Goal: Find specific page/section: Find specific page/section

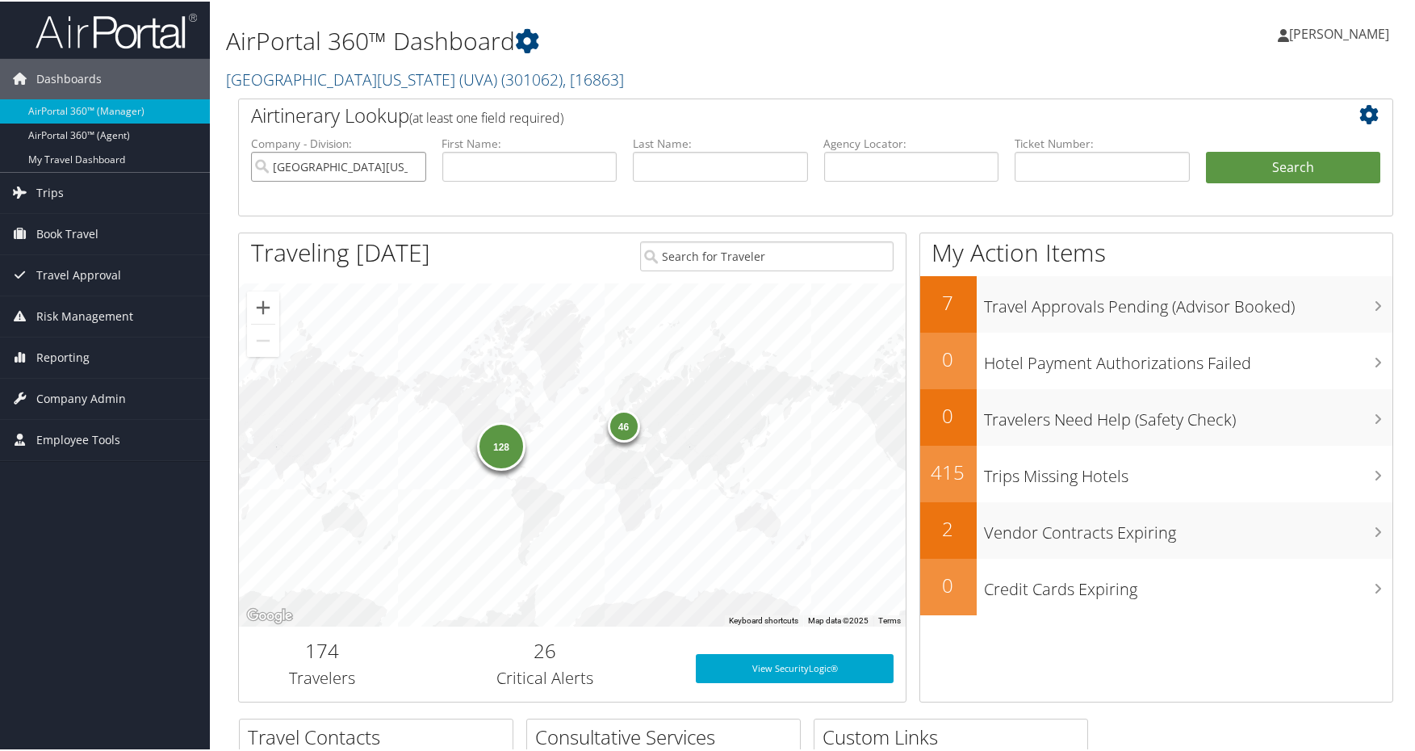
click at [375, 163] on input "[GEOGRAPHIC_DATA][US_STATE] (UVA)" at bounding box center [338, 165] width 175 height 30
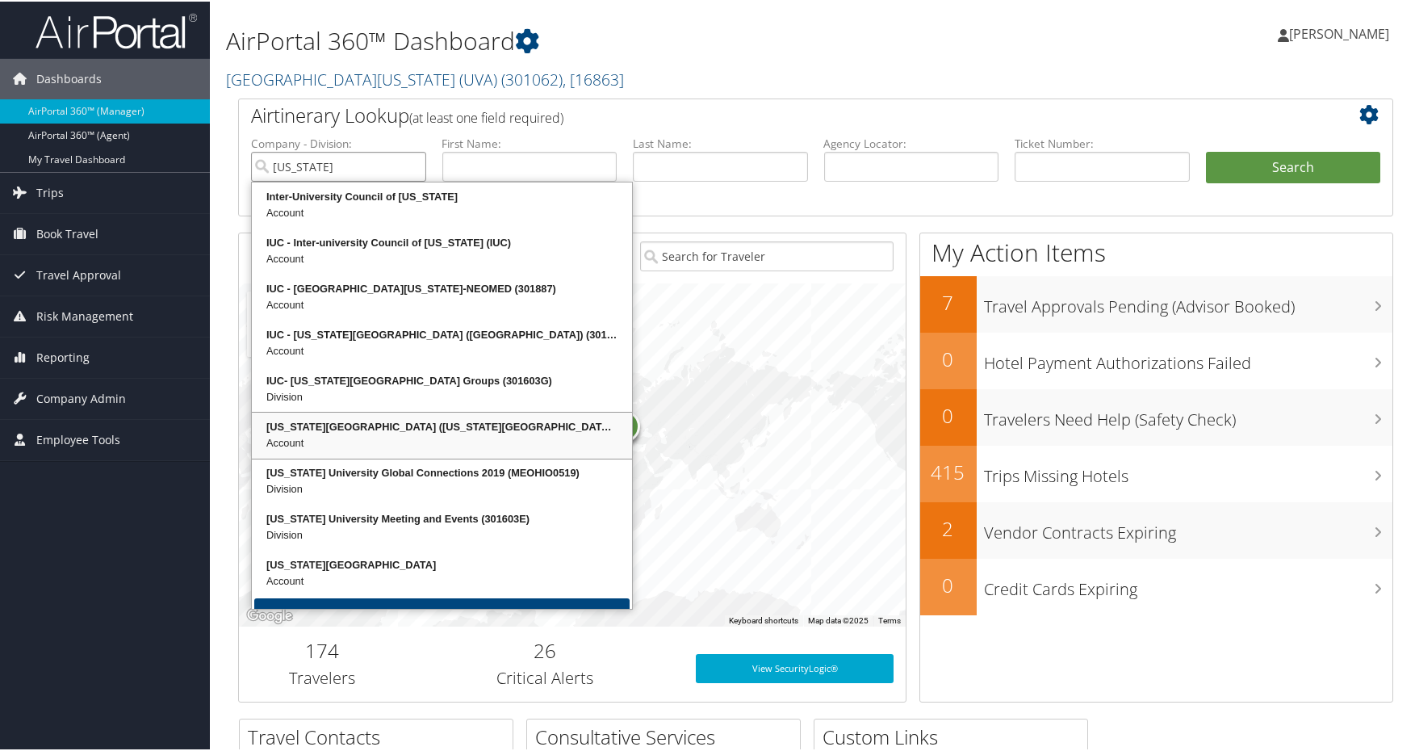
click at [374, 419] on div "Ohio State University (Ohio State University - Inactive)" at bounding box center [441, 425] width 375 height 16
type input "Ohio State University"
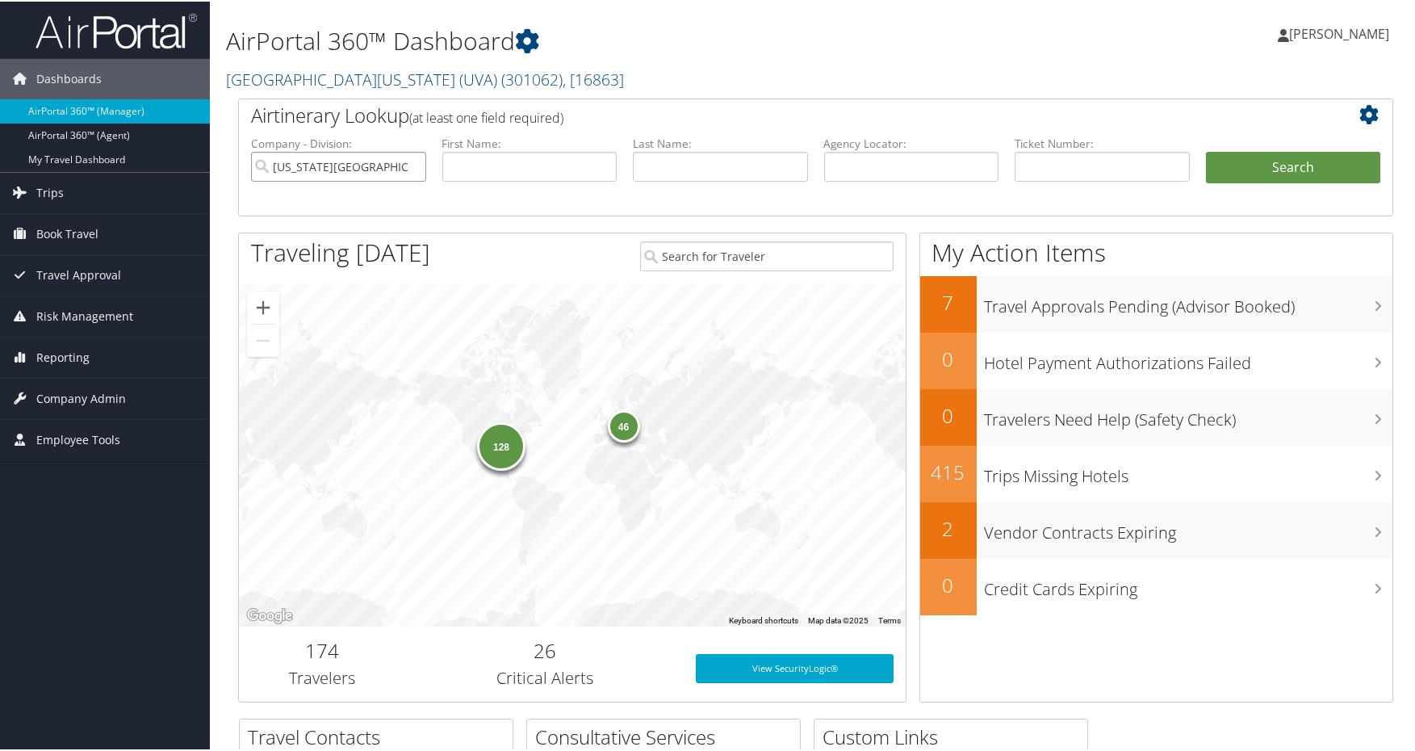
drag, startPoint x: 388, startPoint y: 166, endPoint x: 303, endPoint y: 169, distance: 85.6
click at [303, 169] on input "Ohio State University" at bounding box center [338, 165] width 175 height 30
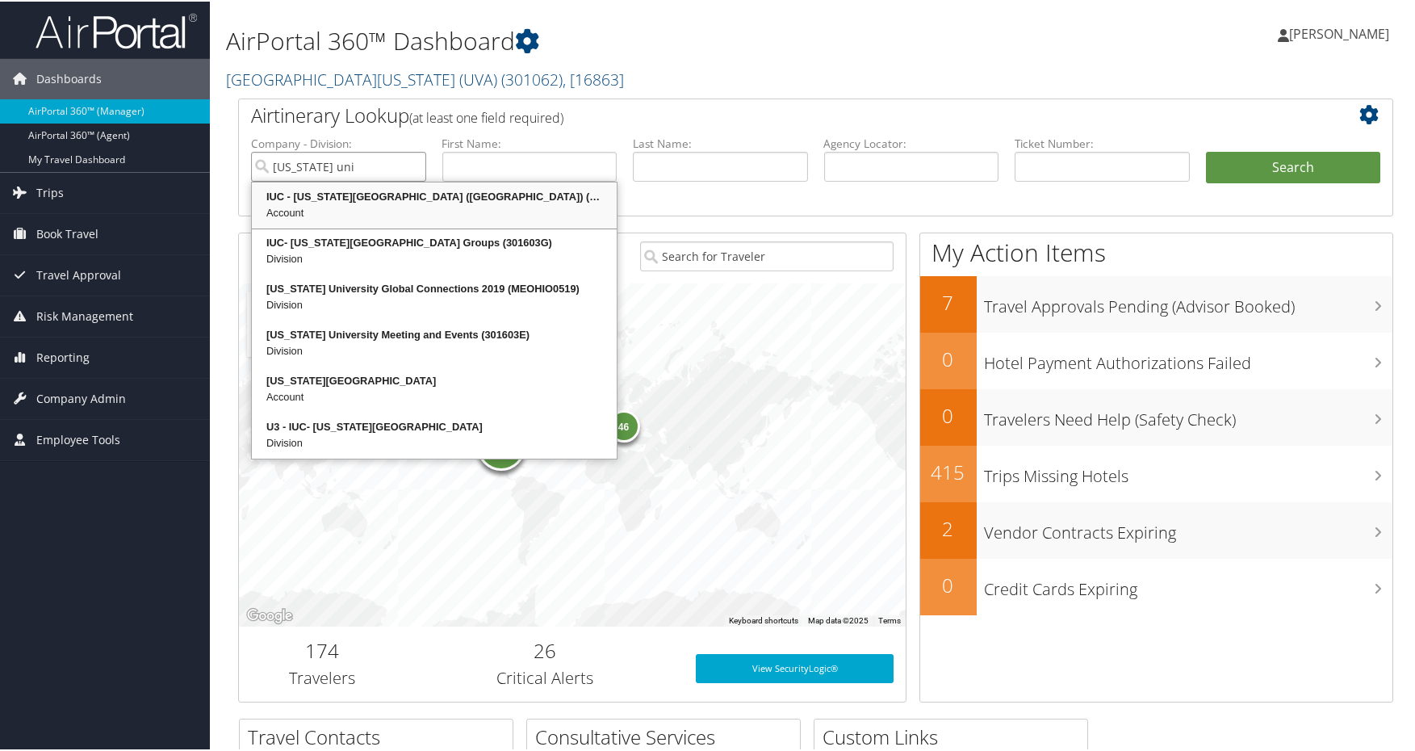
click at [407, 205] on div "Account" at bounding box center [434, 211] width 360 height 16
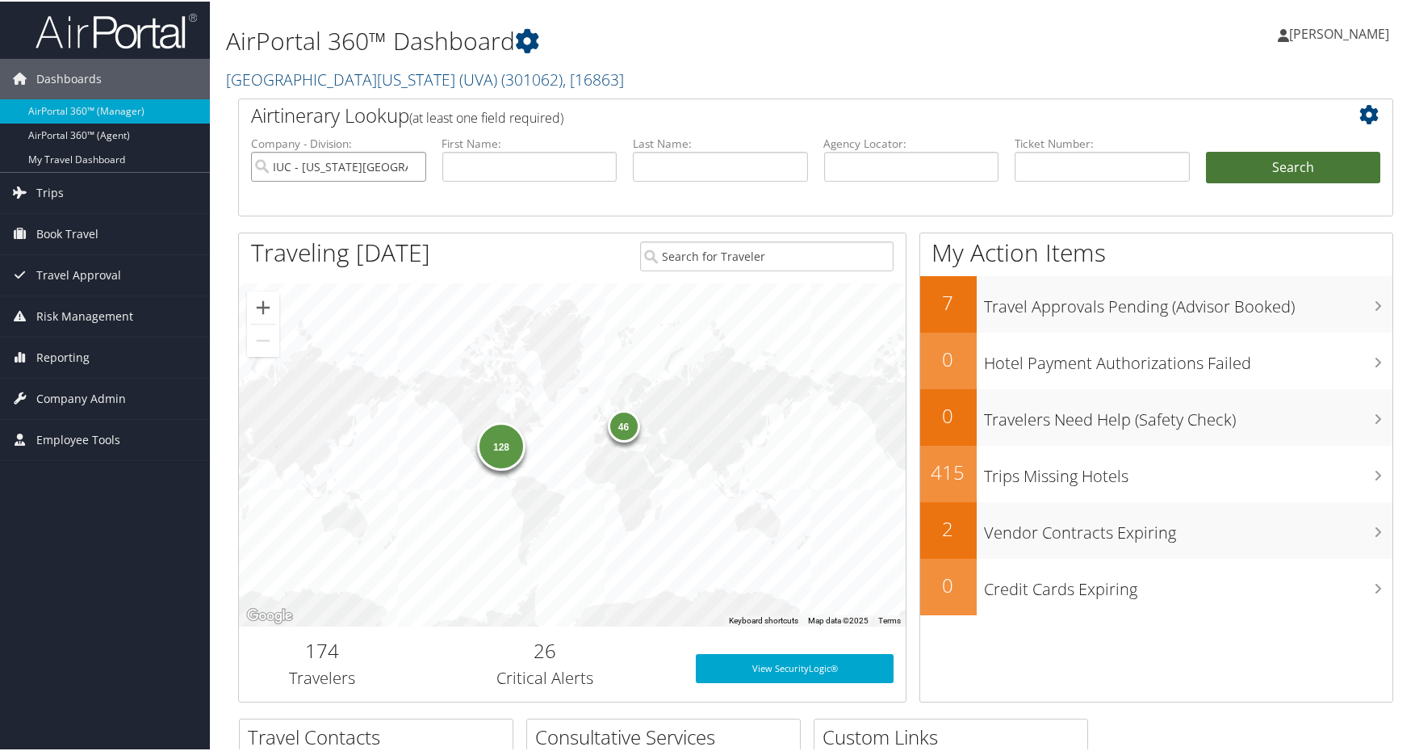
type input "IUC - Ohio University (OU)"
click at [1284, 178] on button "Search" at bounding box center [1293, 166] width 175 height 32
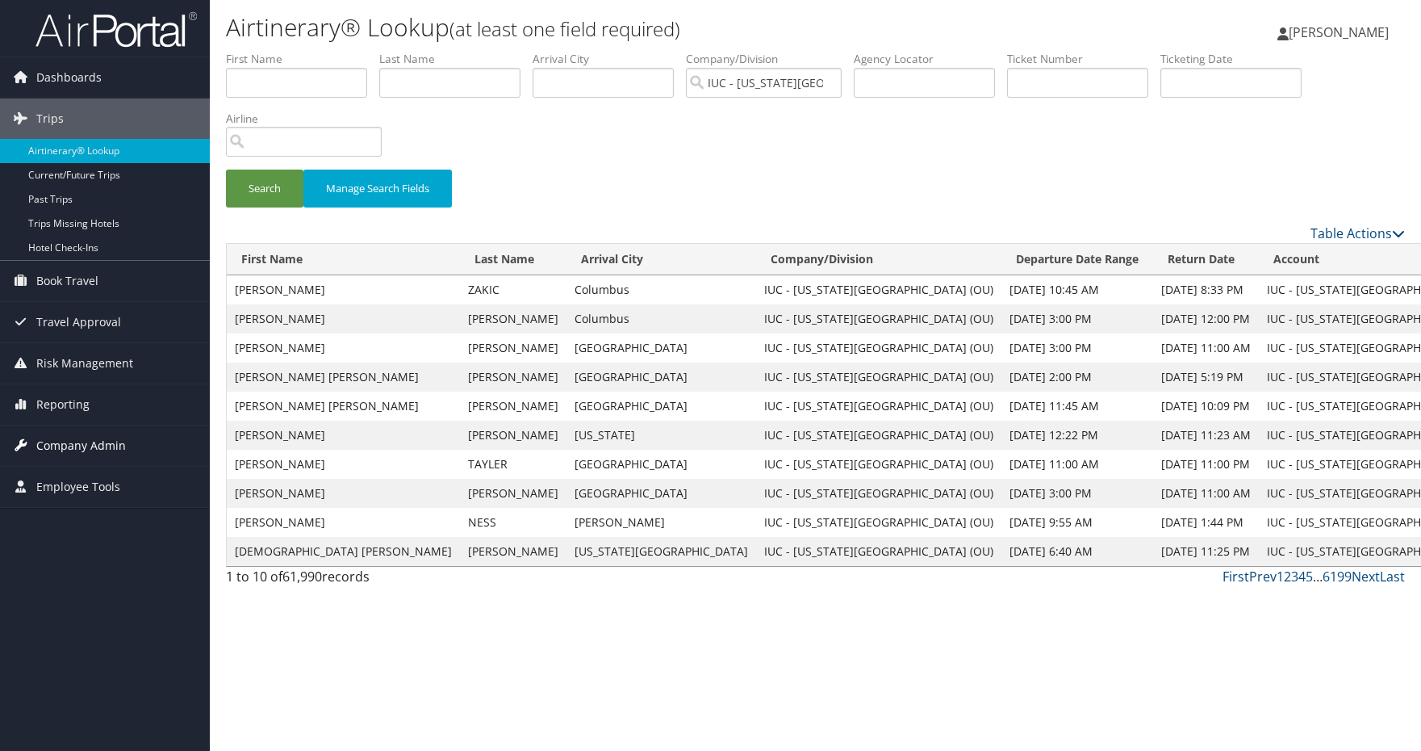
click at [107, 442] on span "Company Admin" at bounding box center [81, 445] width 90 height 40
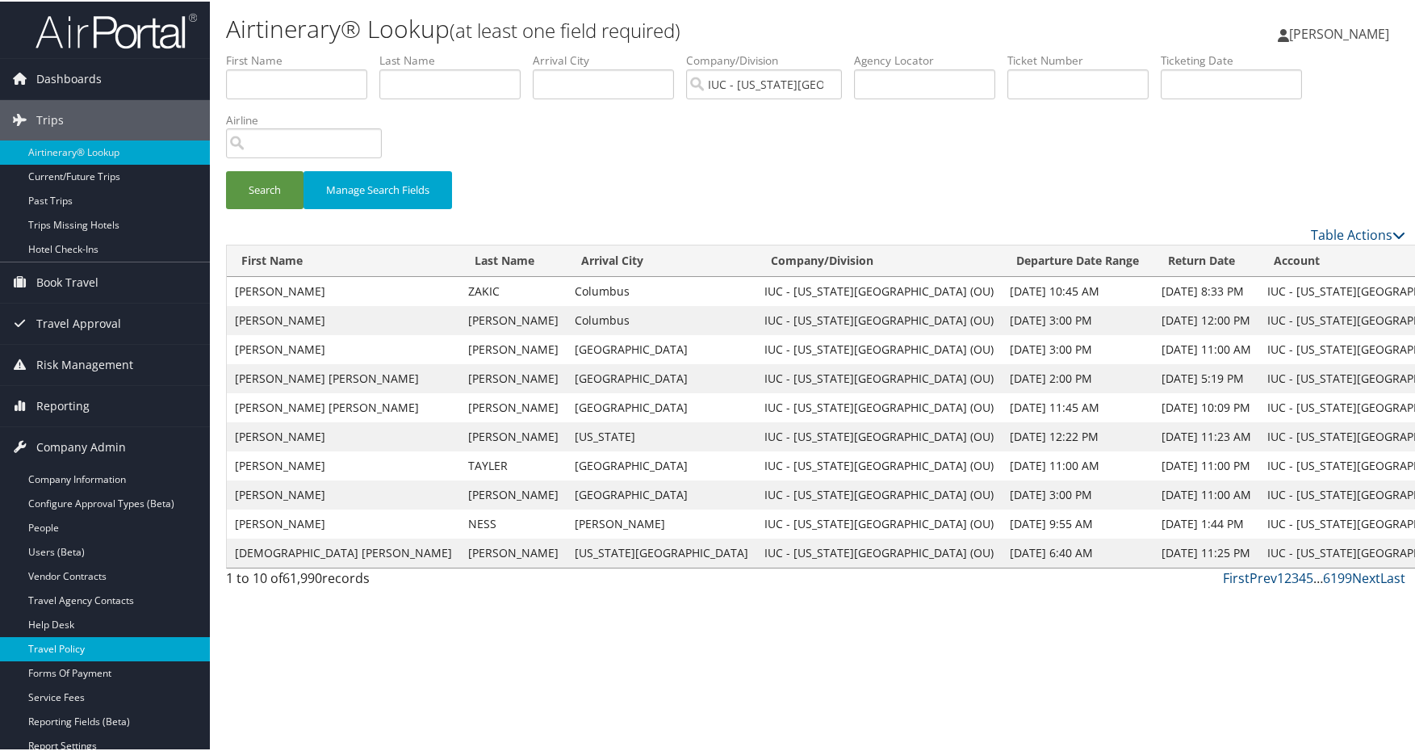
click at [56, 641] on link "Travel Policy" at bounding box center [105, 647] width 210 height 24
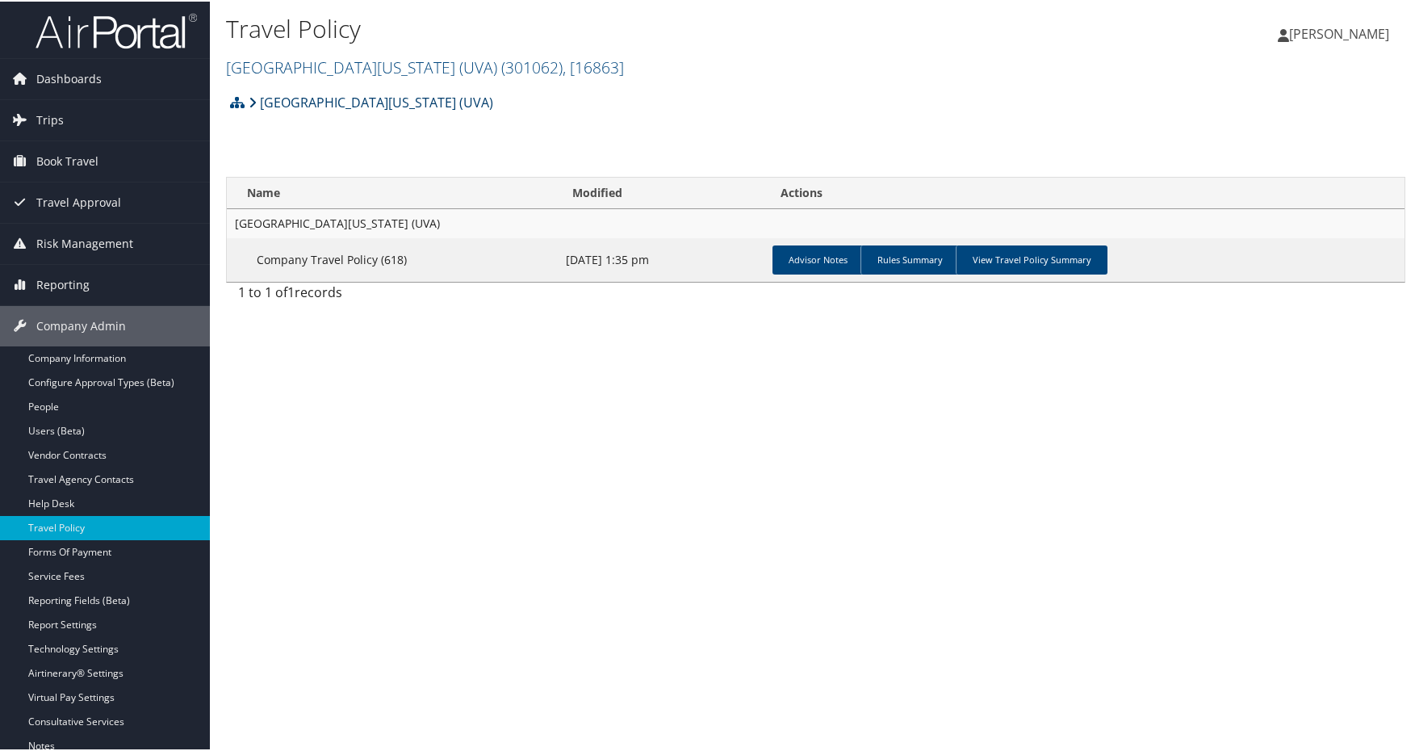
click at [345, 101] on link "[GEOGRAPHIC_DATA][US_STATE] (UVA)" at bounding box center [371, 101] width 245 height 32
click at [319, 97] on link "[GEOGRAPHIC_DATA][US_STATE] (UVA)" at bounding box center [371, 101] width 245 height 32
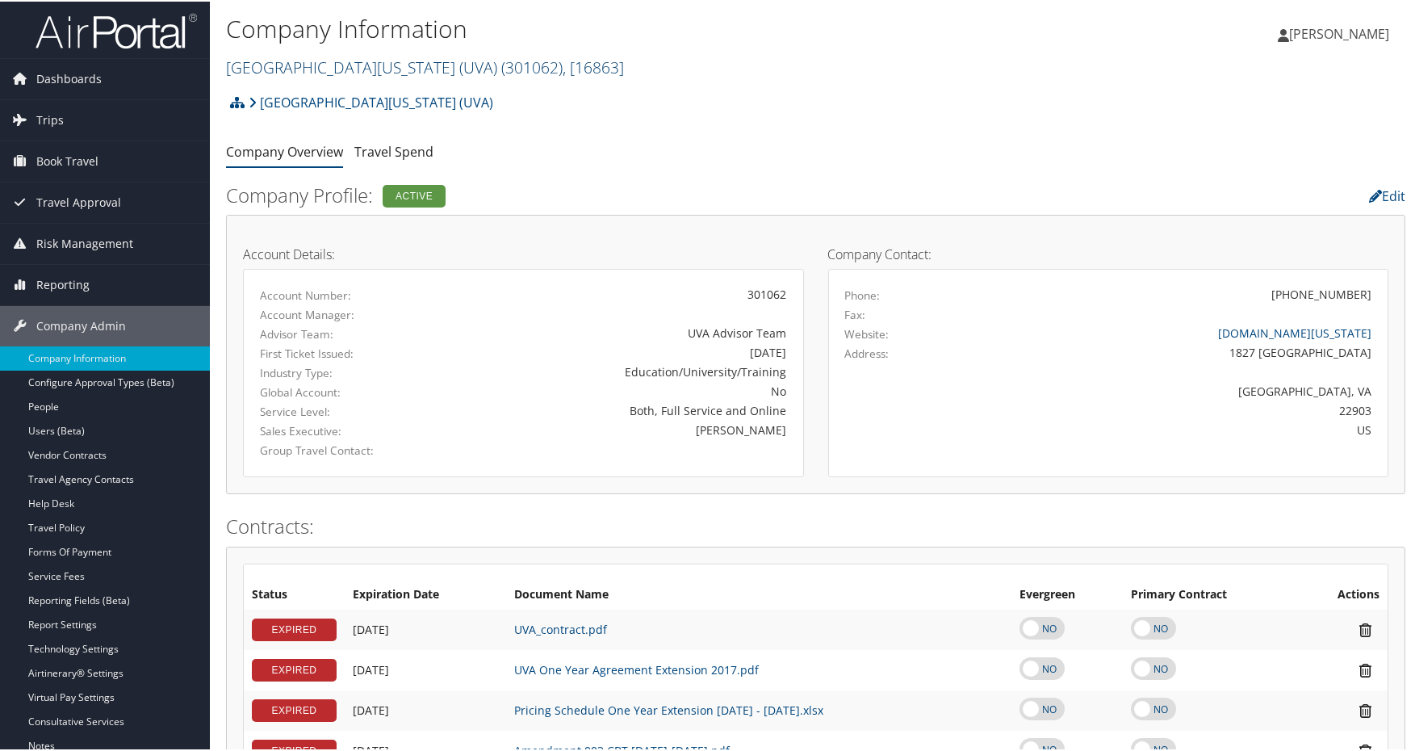
click at [303, 73] on link "University of Virginia (UVA) ( 301062 ) , [ 16863 ]" at bounding box center [425, 66] width 398 height 22
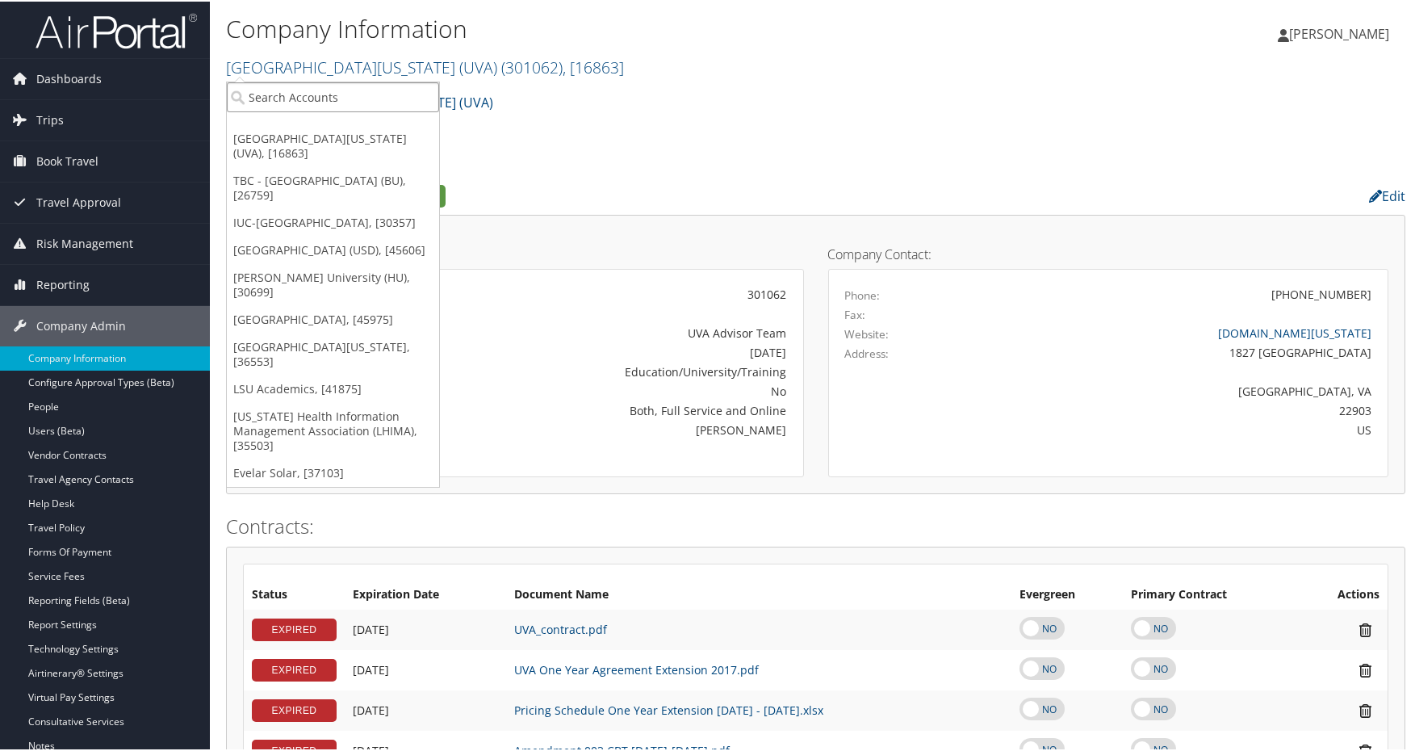
click at [310, 103] on input "search" at bounding box center [333, 96] width 212 height 30
type input "ohio"
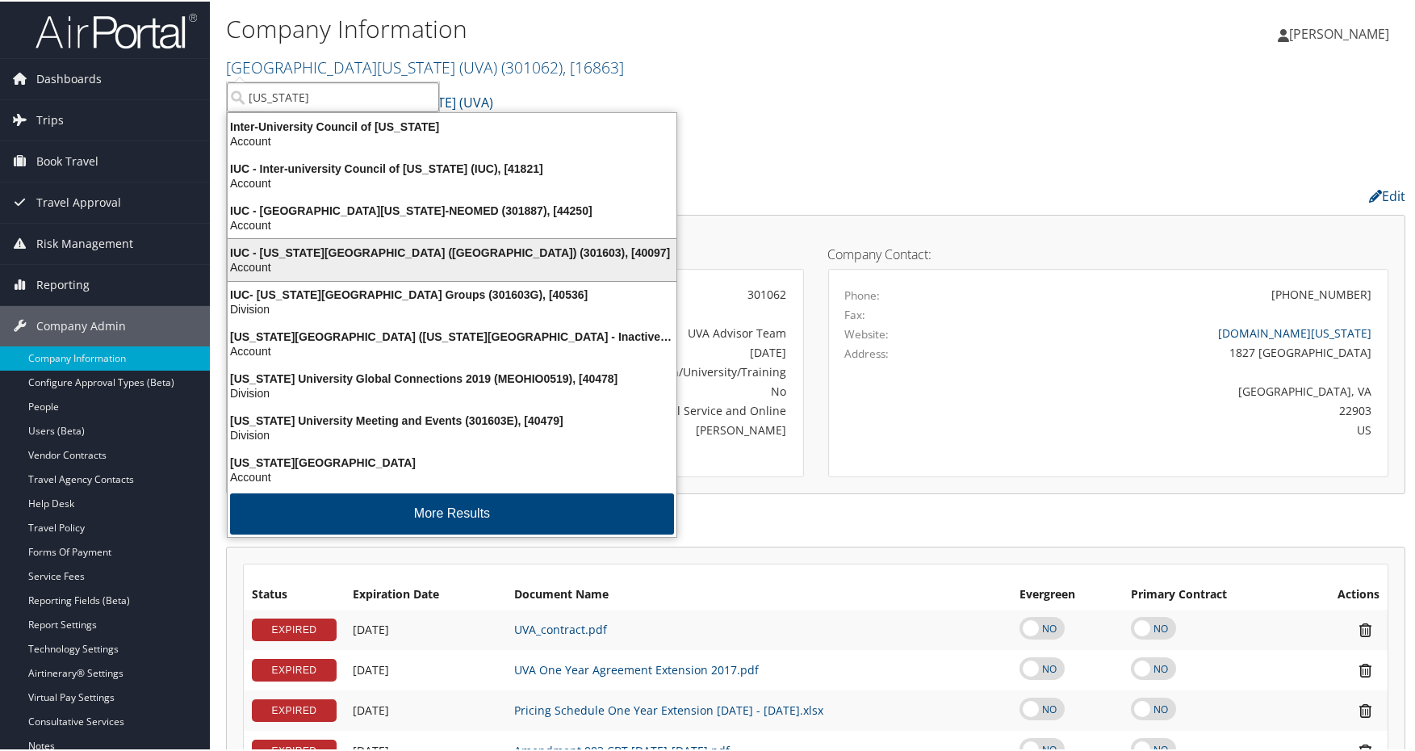
click at [338, 244] on div "IUC - Ohio University (OU) (301603), [40097]" at bounding box center [452, 251] width 468 height 15
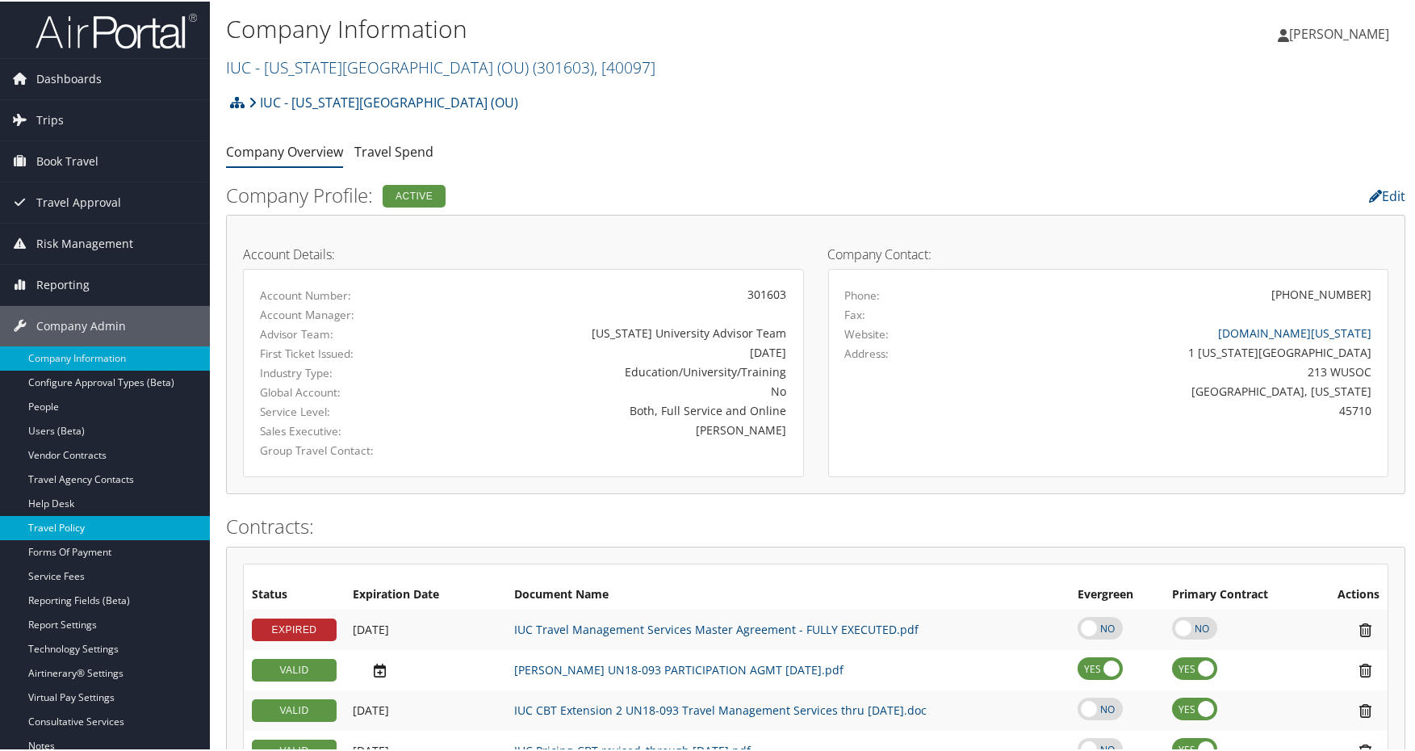
click at [117, 517] on link "Travel Policy" at bounding box center [105, 526] width 210 height 24
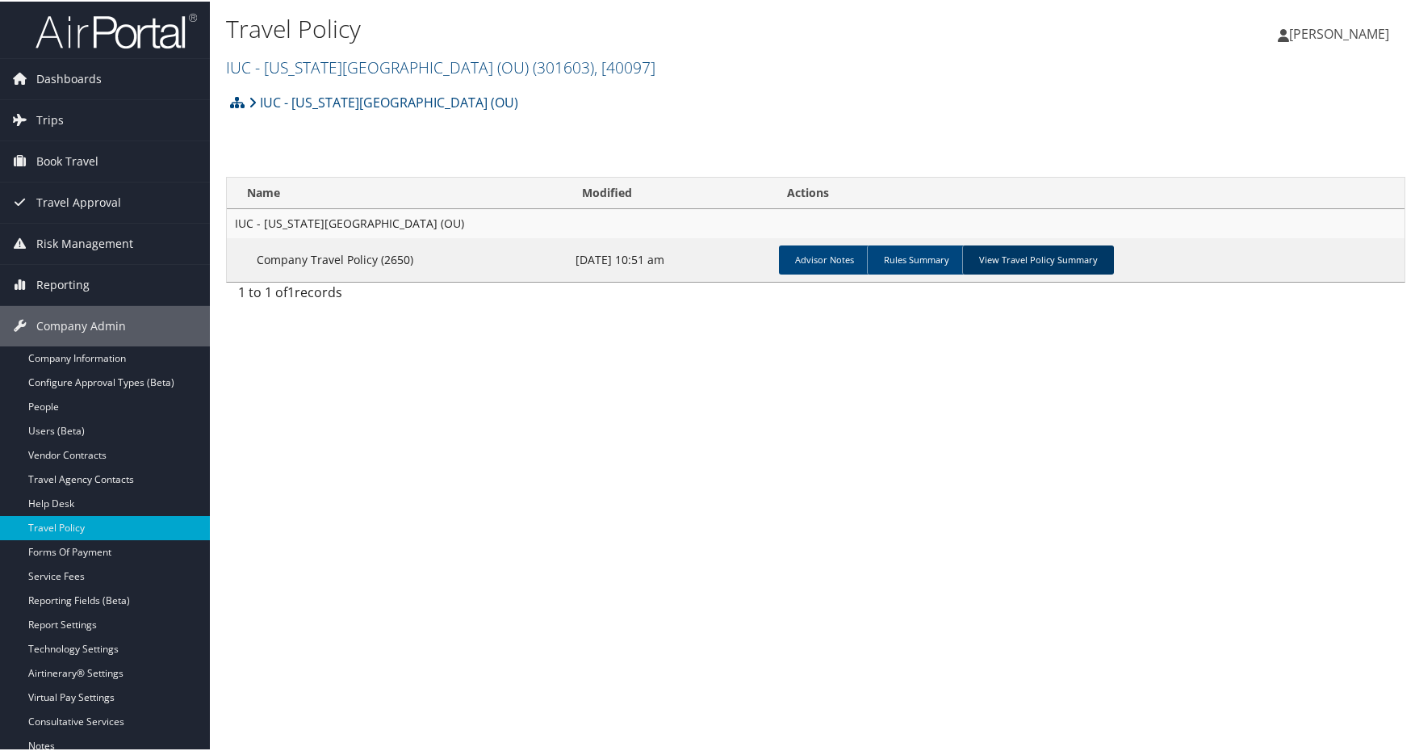
click at [1073, 262] on link "View Travel Policy Summary" at bounding box center [1038, 258] width 152 height 29
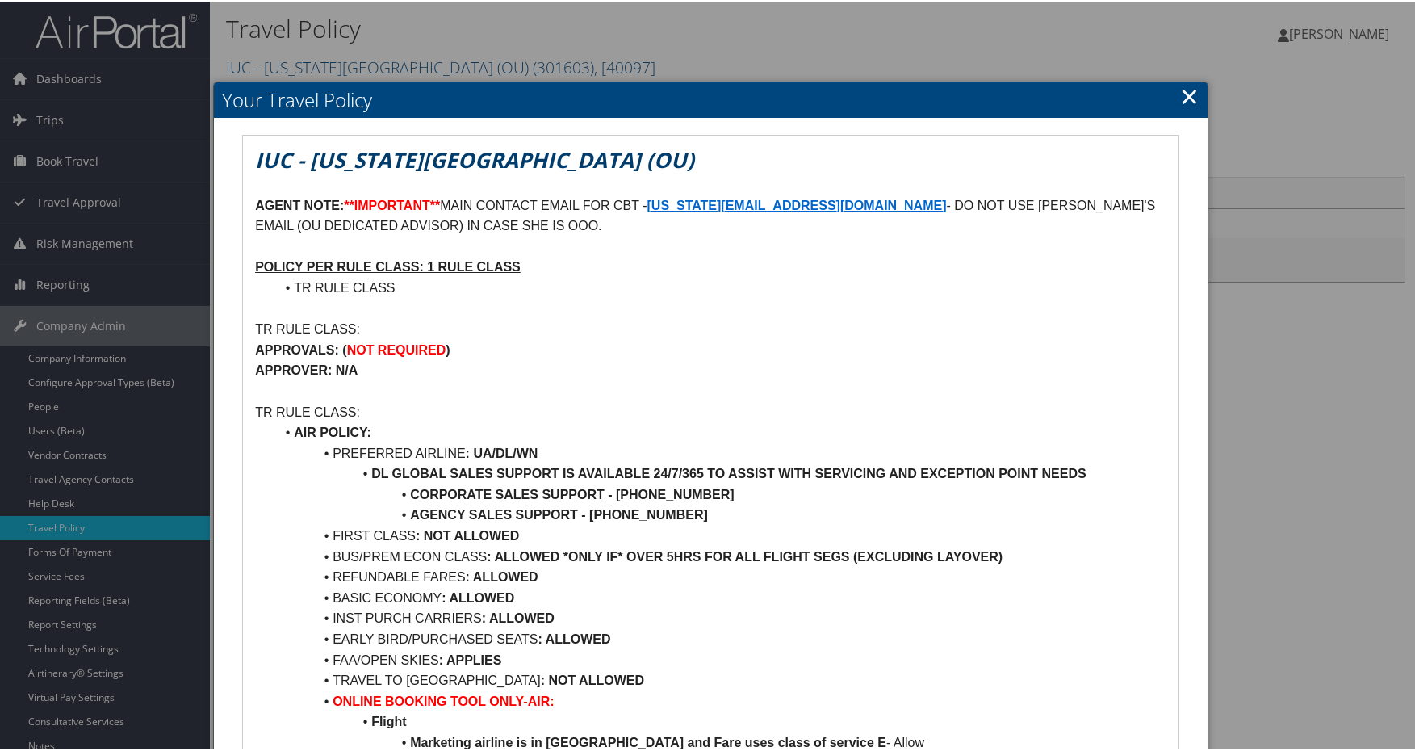
click at [1192, 91] on link "×" at bounding box center [1189, 94] width 19 height 32
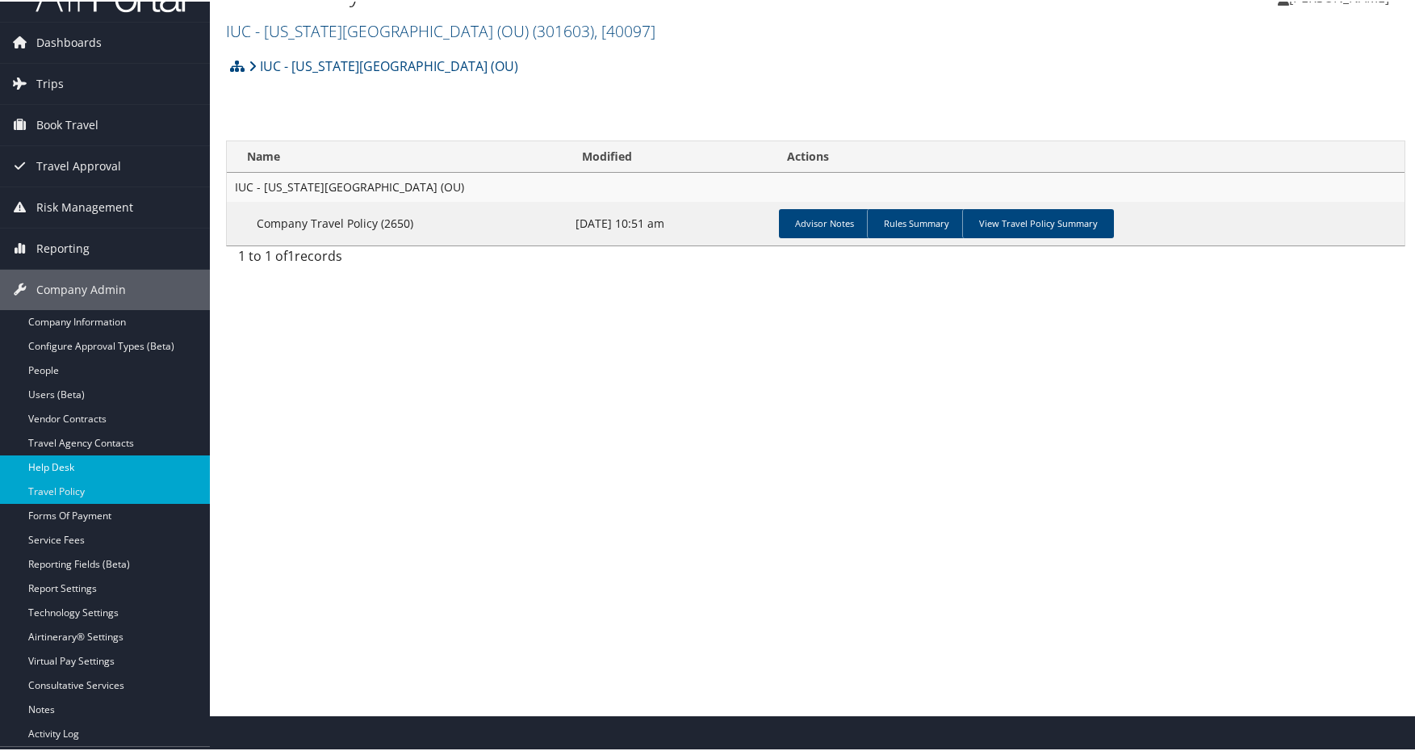
scroll to position [72, 0]
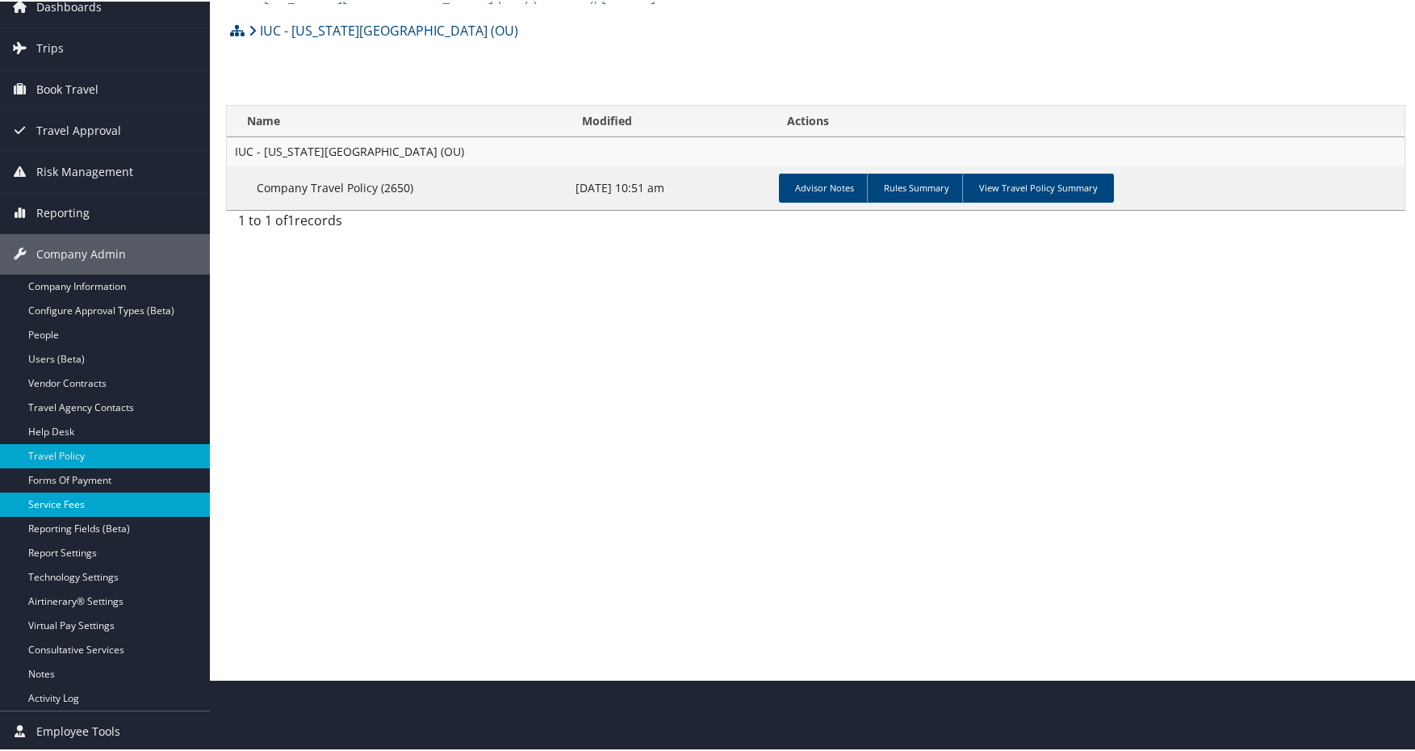
click at [93, 508] on link "Service Fees" at bounding box center [105, 503] width 210 height 24
